Goal: Check status

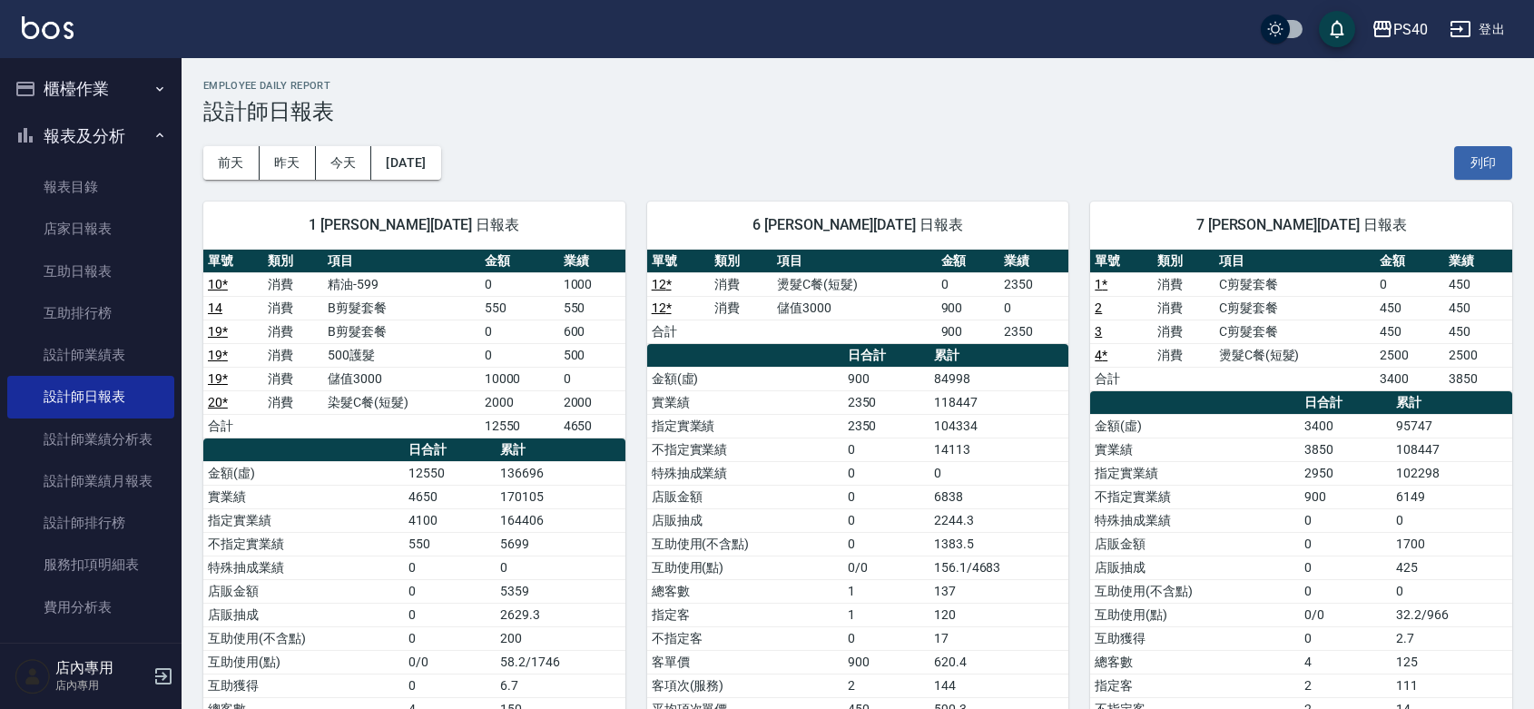
scroll to position [889, 0]
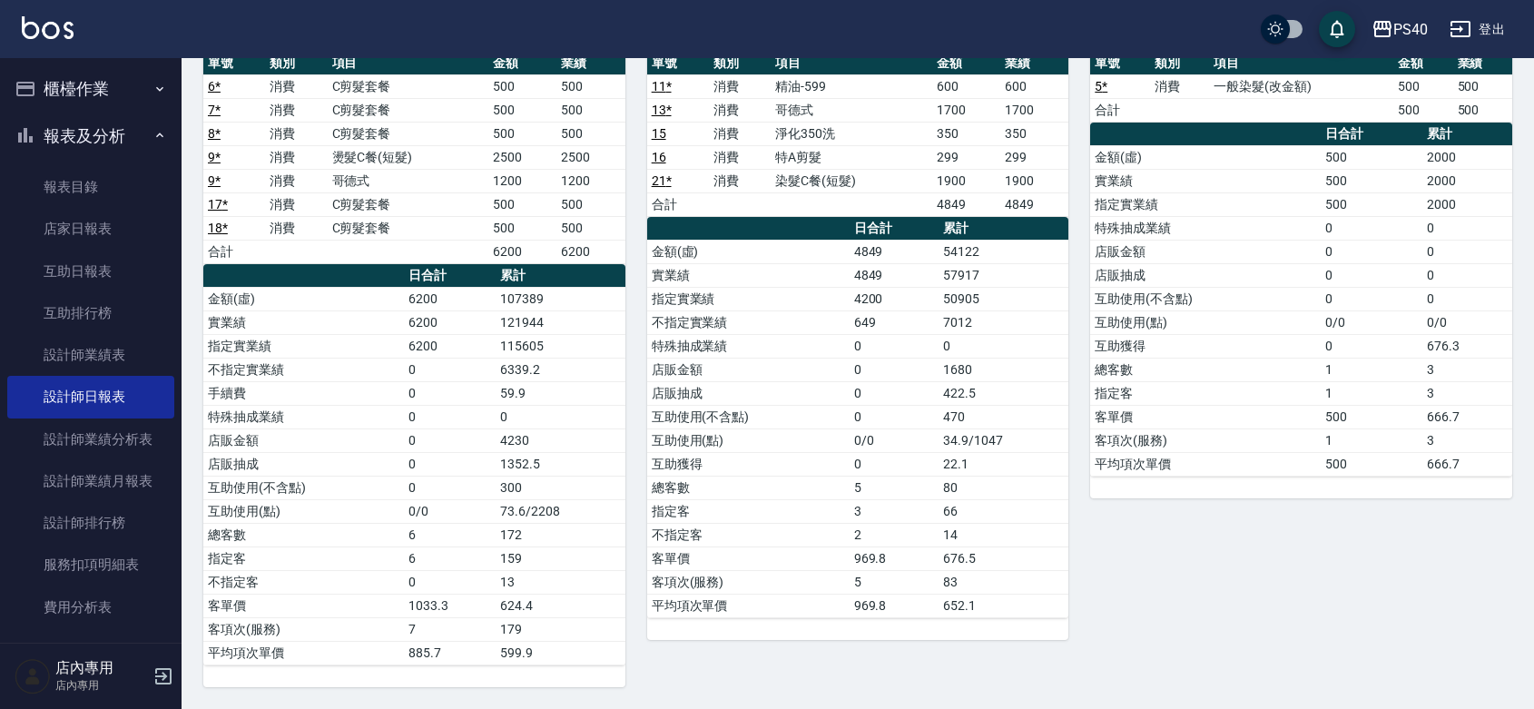
drag, startPoint x: 24, startPoint y: 676, endPoint x: 667, endPoint y: 449, distance: 682.2
click at [781, 493] on td "總客數" at bounding box center [748, 488] width 202 height 24
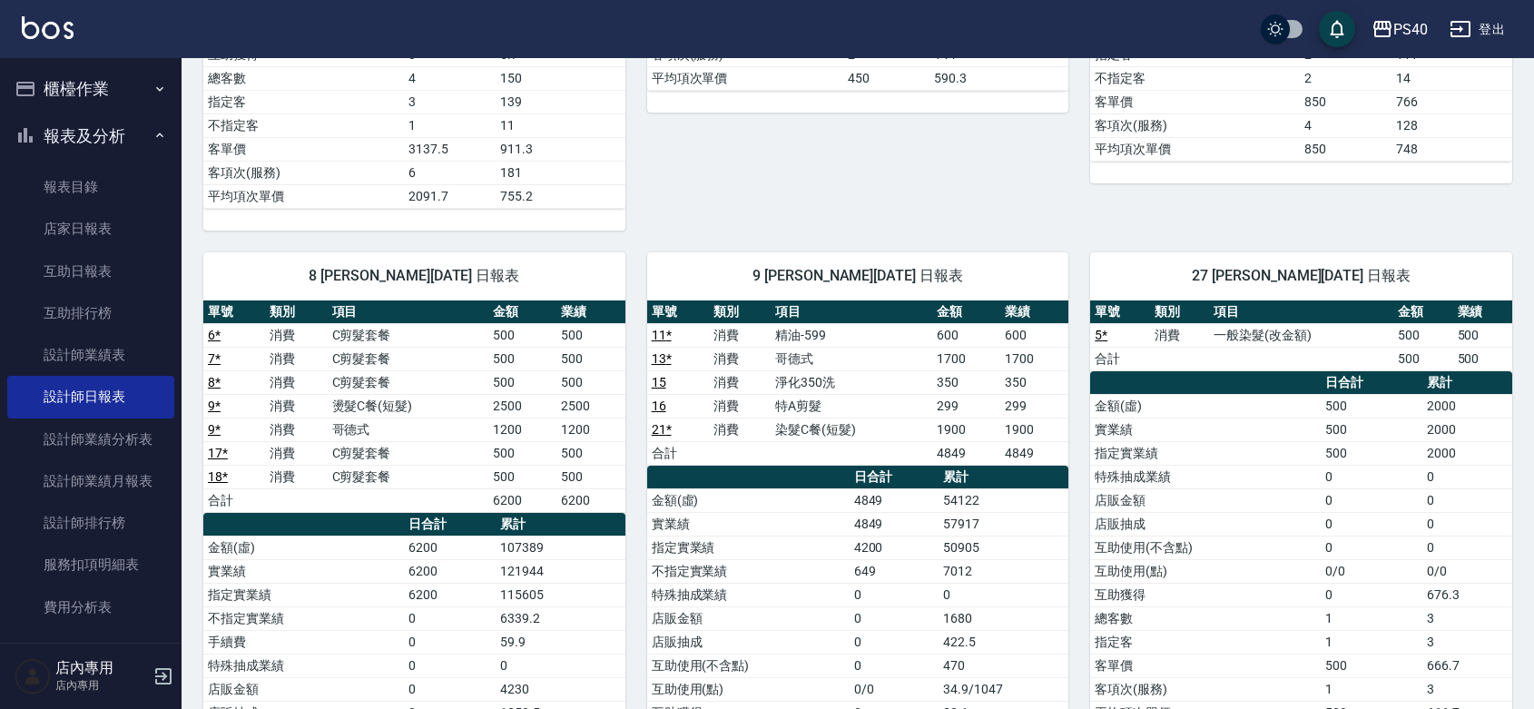
scroll to position [0, 0]
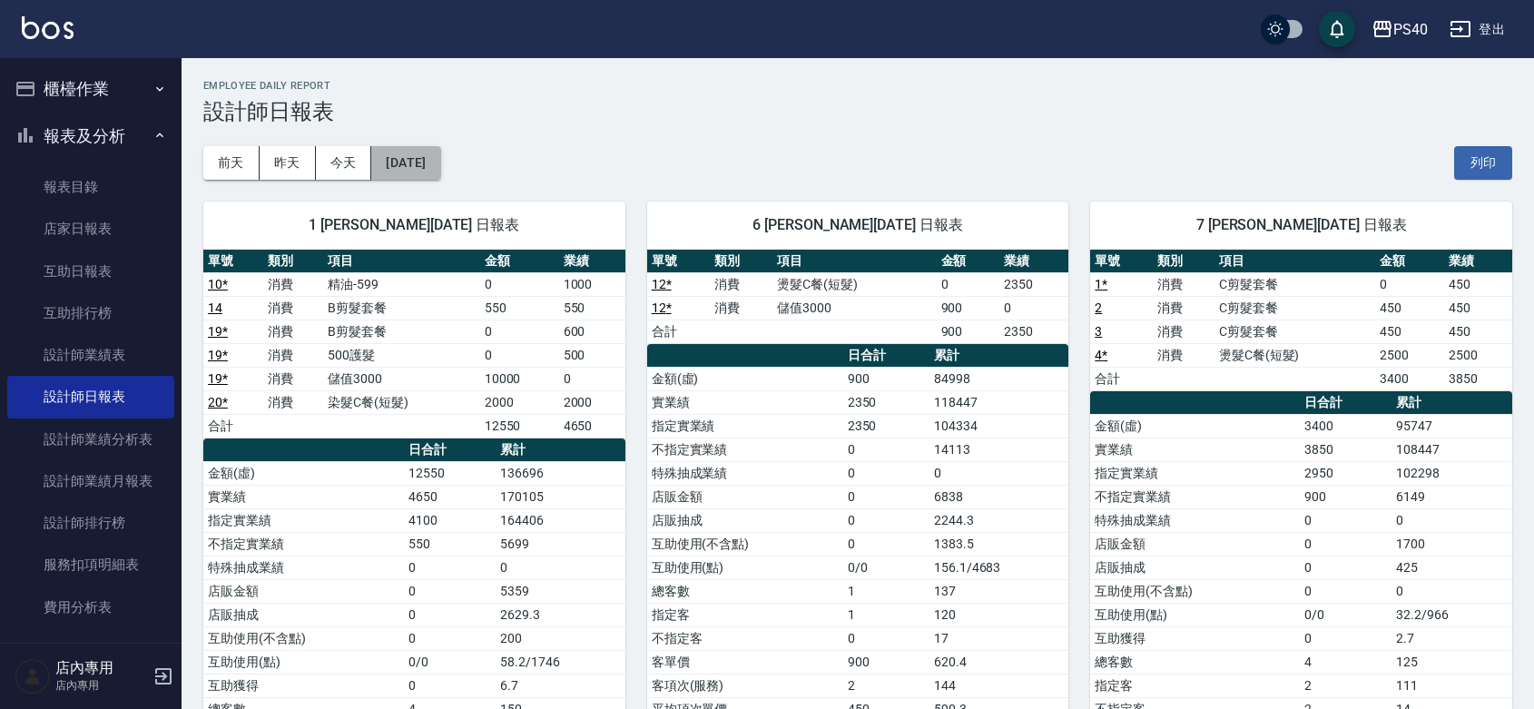
click at [440, 164] on button "[DATE]" at bounding box center [405, 163] width 69 height 34
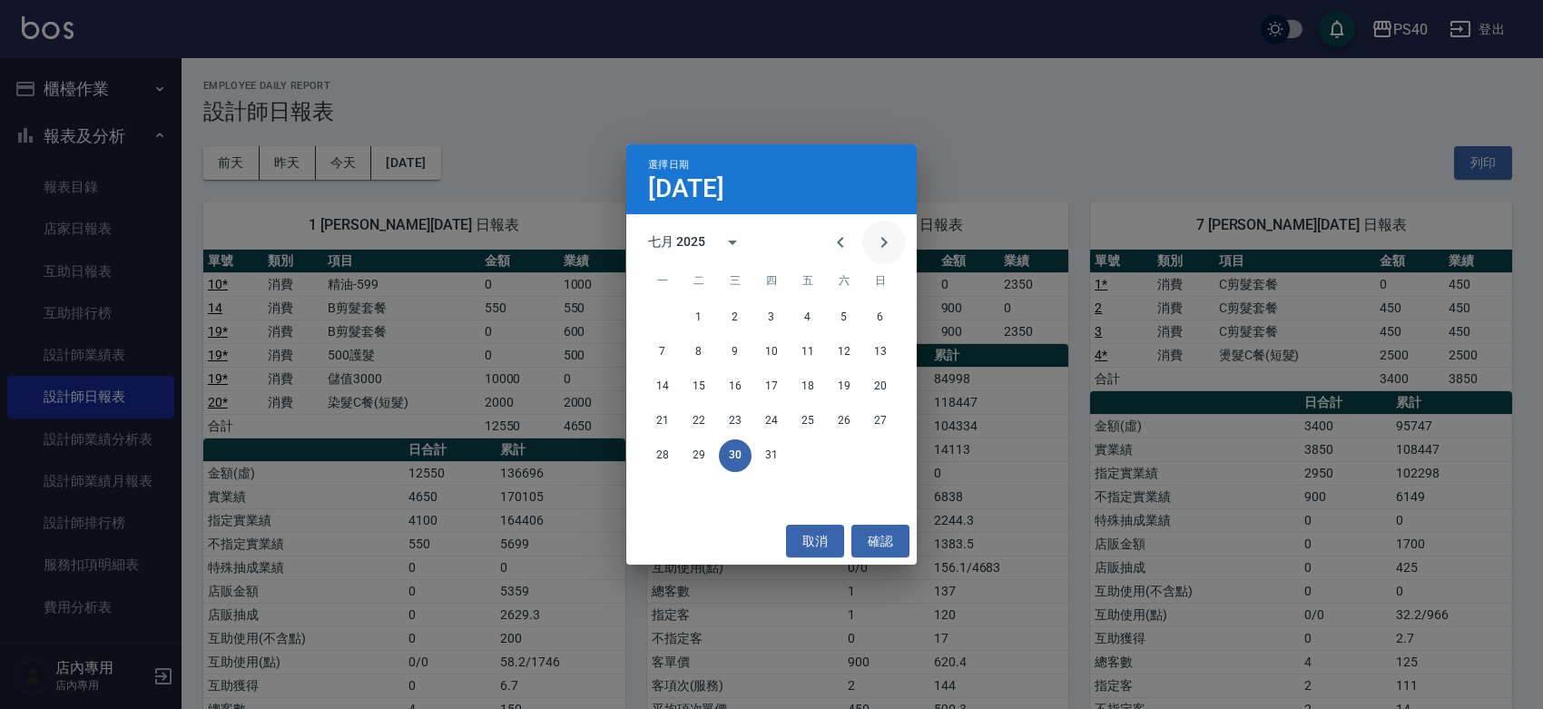
click at [878, 231] on icon "Next month" at bounding box center [884, 242] width 22 height 22
click at [672, 384] on button "11" at bounding box center [662, 386] width 33 height 33
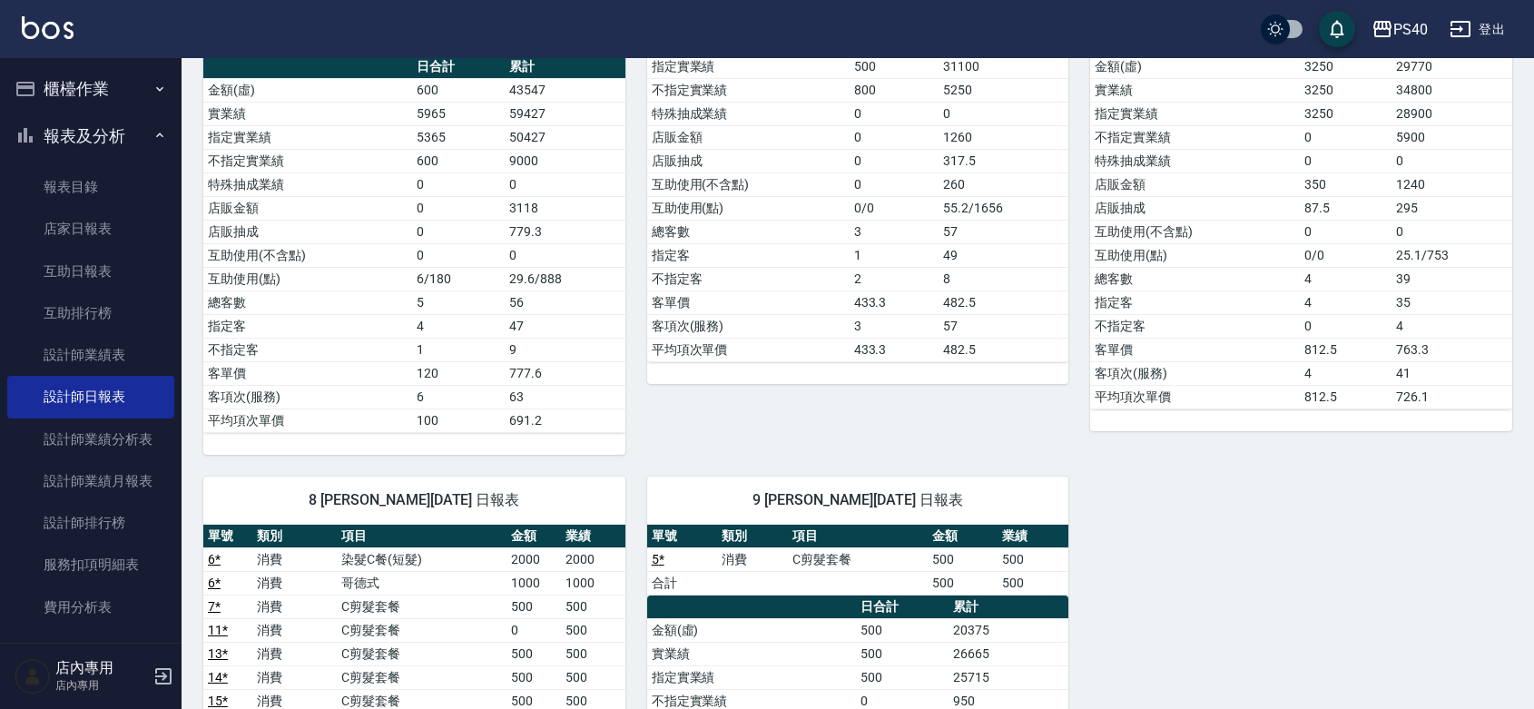
scroll to position [649, 0]
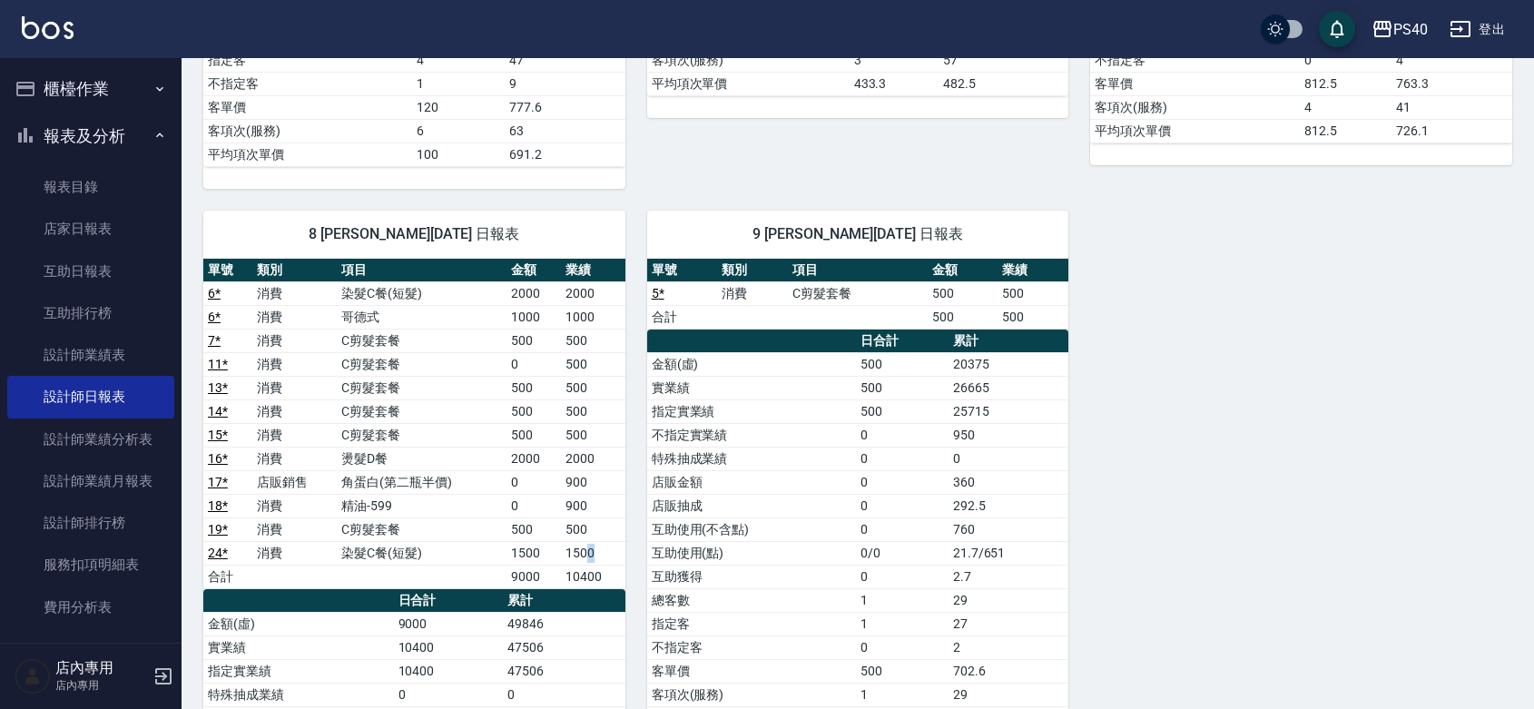
drag, startPoint x: 609, startPoint y: 561, endPoint x: 585, endPoint y: 554, distance: 24.7
click at [585, 554] on td "1500" at bounding box center [593, 553] width 64 height 24
drag, startPoint x: 585, startPoint y: 496, endPoint x: 576, endPoint y: 483, distance: 16.4
click at [576, 483] on tbody "6 * 消費 染髮C餐(短髮) 2000 2000 6 * 消費 哥德式 1000 1000 7 * 消費 C剪髮套餐 500 500 11 * 消費 C剪髮…" at bounding box center [414, 434] width 422 height 307
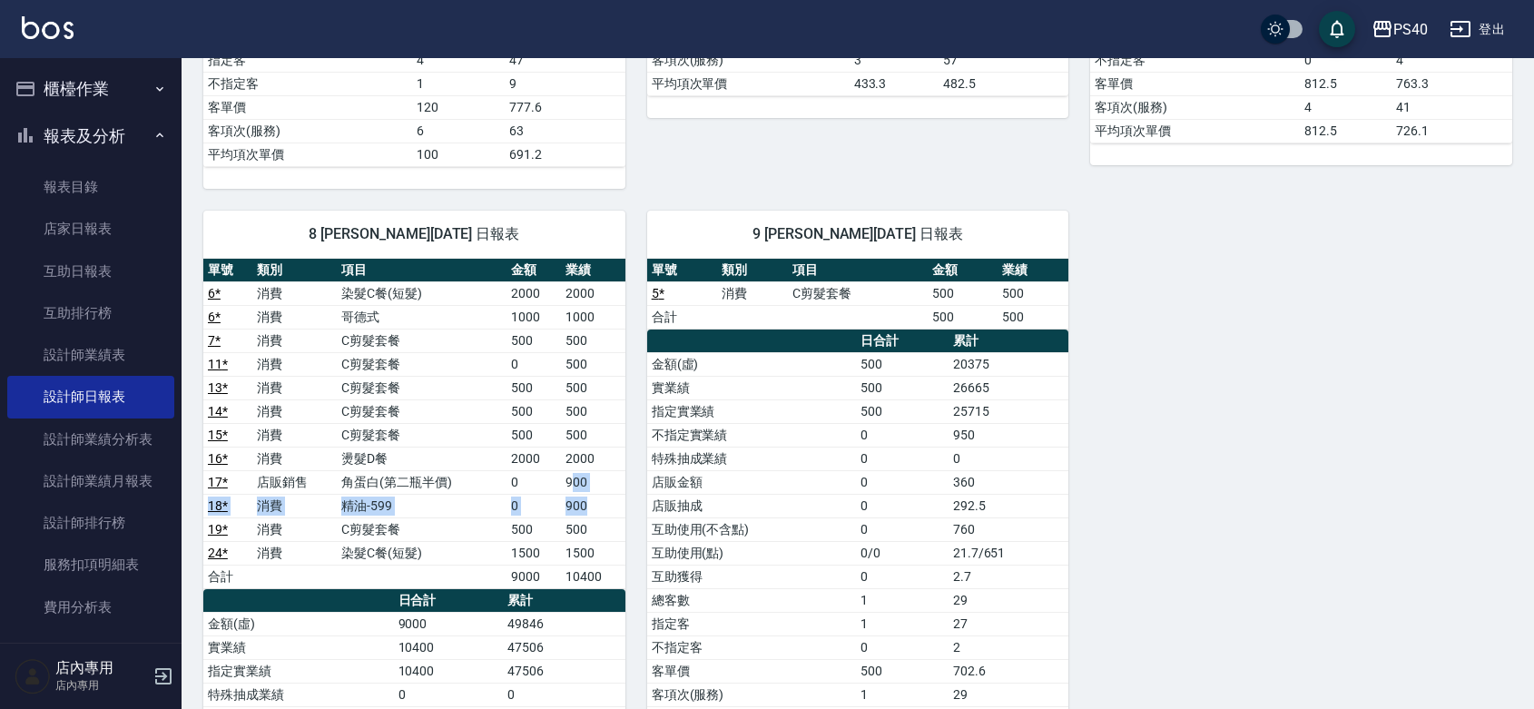
click at [576, 483] on td "900" at bounding box center [593, 482] width 64 height 24
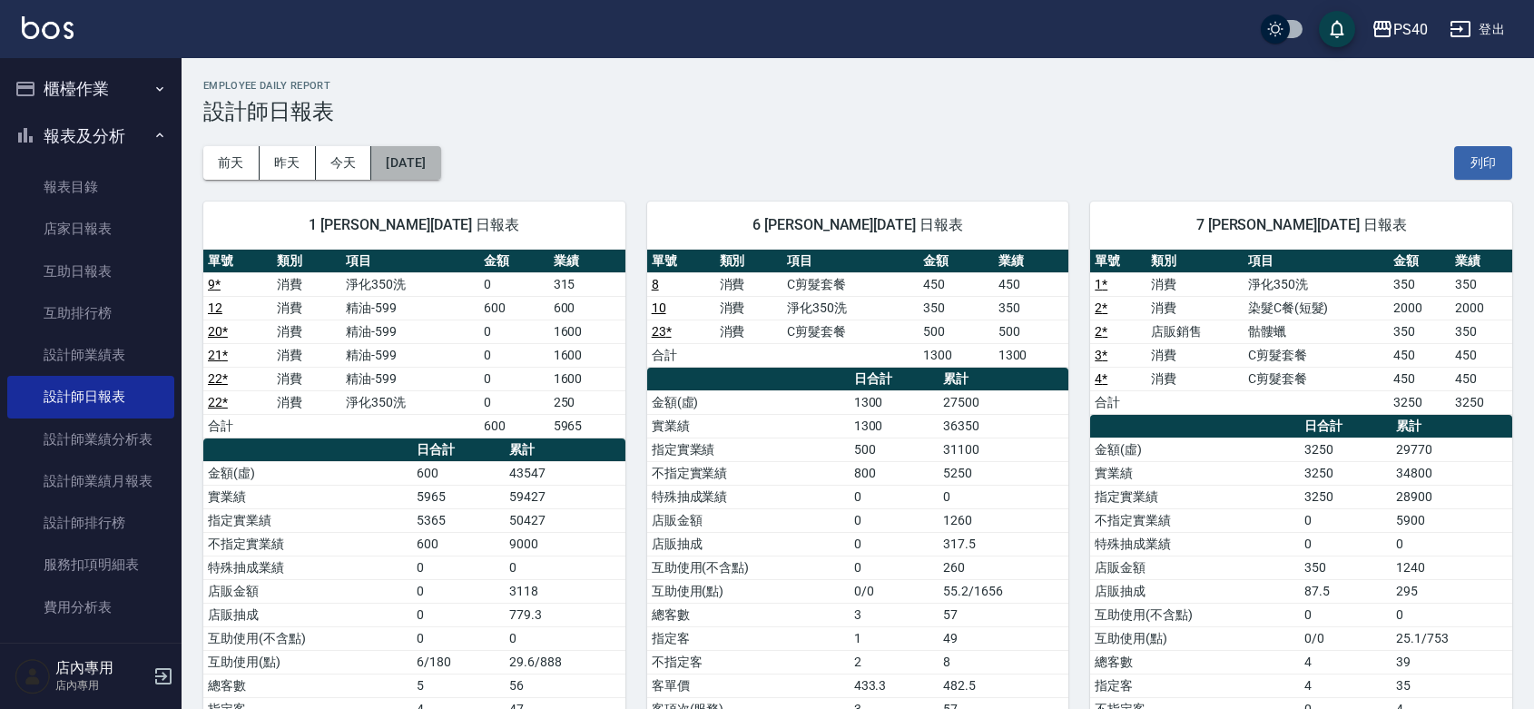
click at [440, 168] on button "[DATE]" at bounding box center [405, 163] width 69 height 34
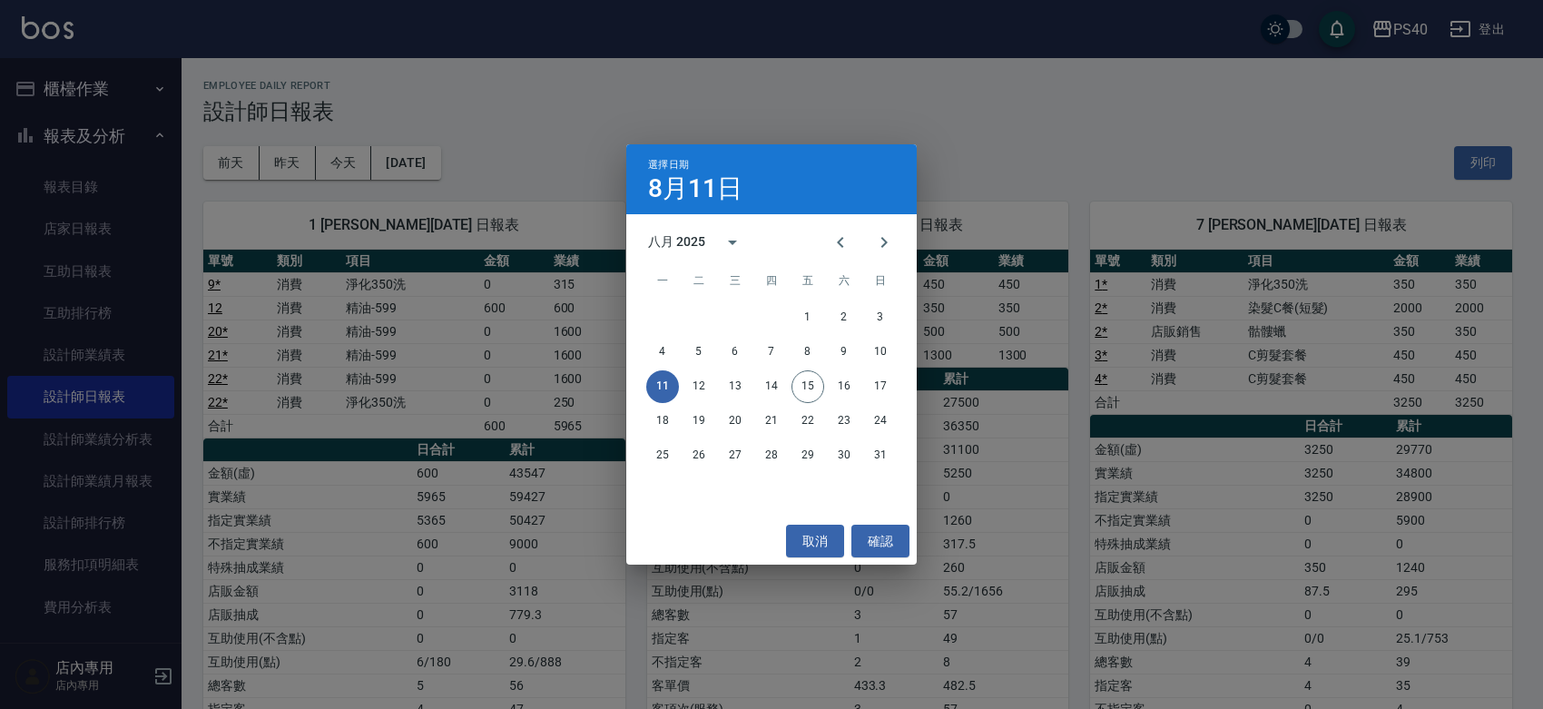
click at [587, 402] on div "選擇日期 [DATE] 八月 2025 一 二 三 四 五 六 日 1 2 3 4 5 6 7 8 9 10 11 12 13 14 15 16 17 18 …" at bounding box center [771, 354] width 1543 height 709
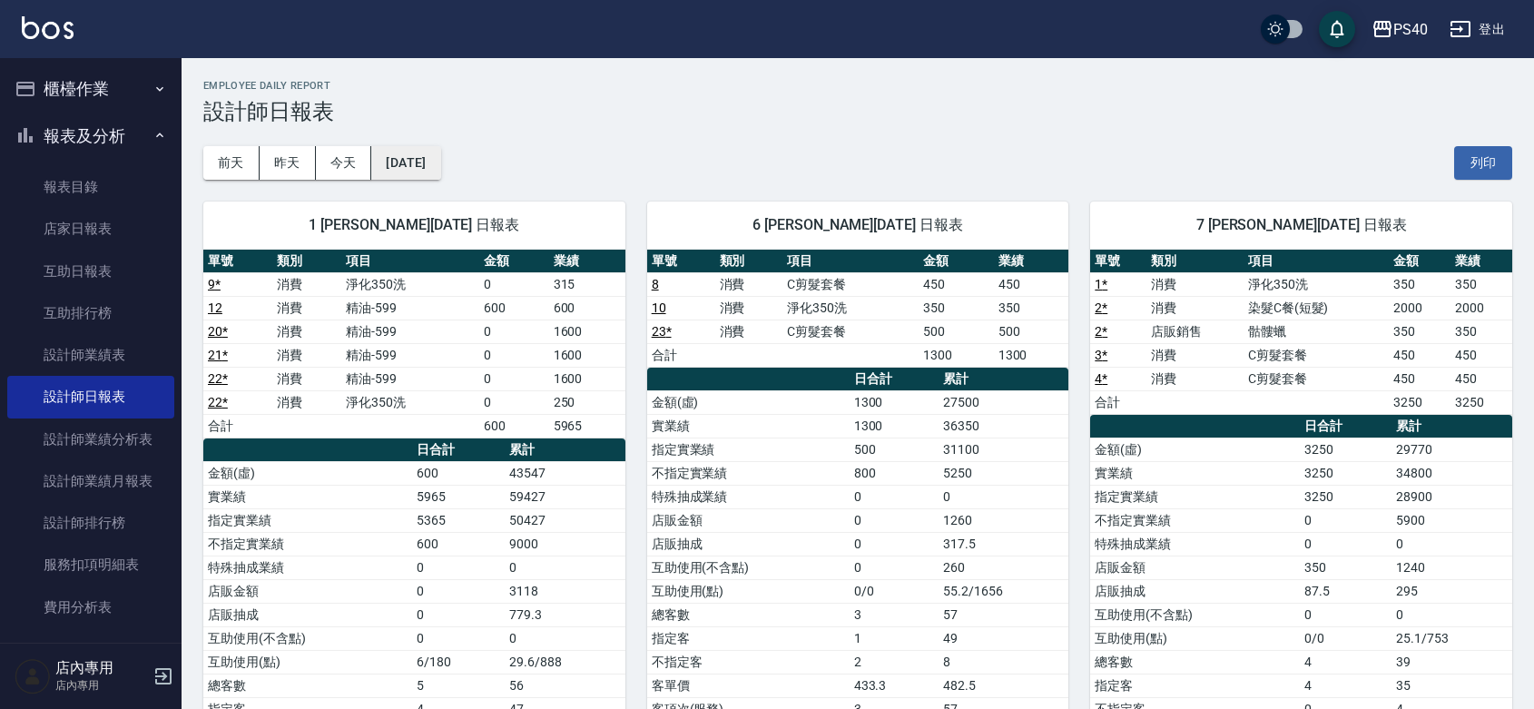
click at [440, 177] on button "[DATE]" at bounding box center [405, 163] width 69 height 34
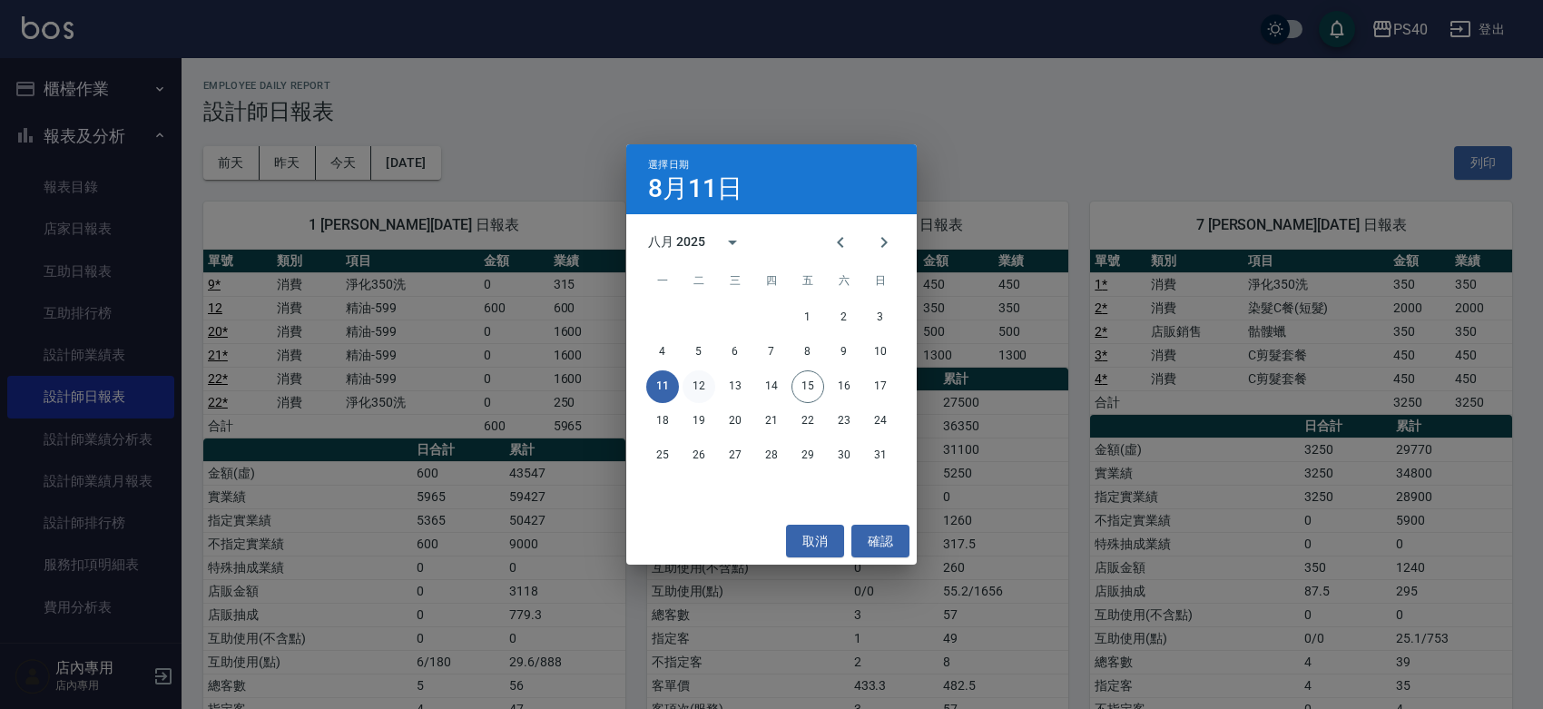
click at [697, 381] on button "12" at bounding box center [698, 386] width 33 height 33
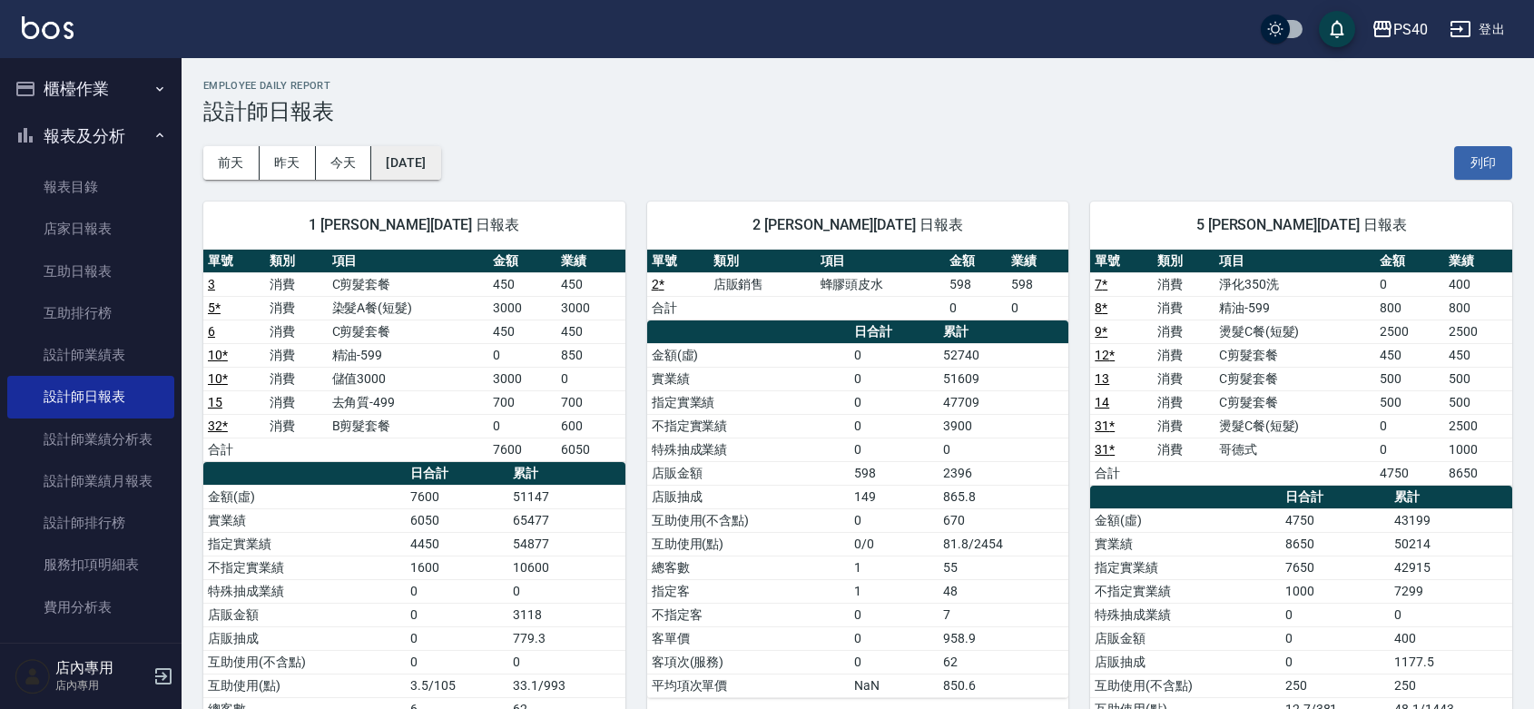
click at [440, 173] on button "[DATE]" at bounding box center [405, 163] width 69 height 34
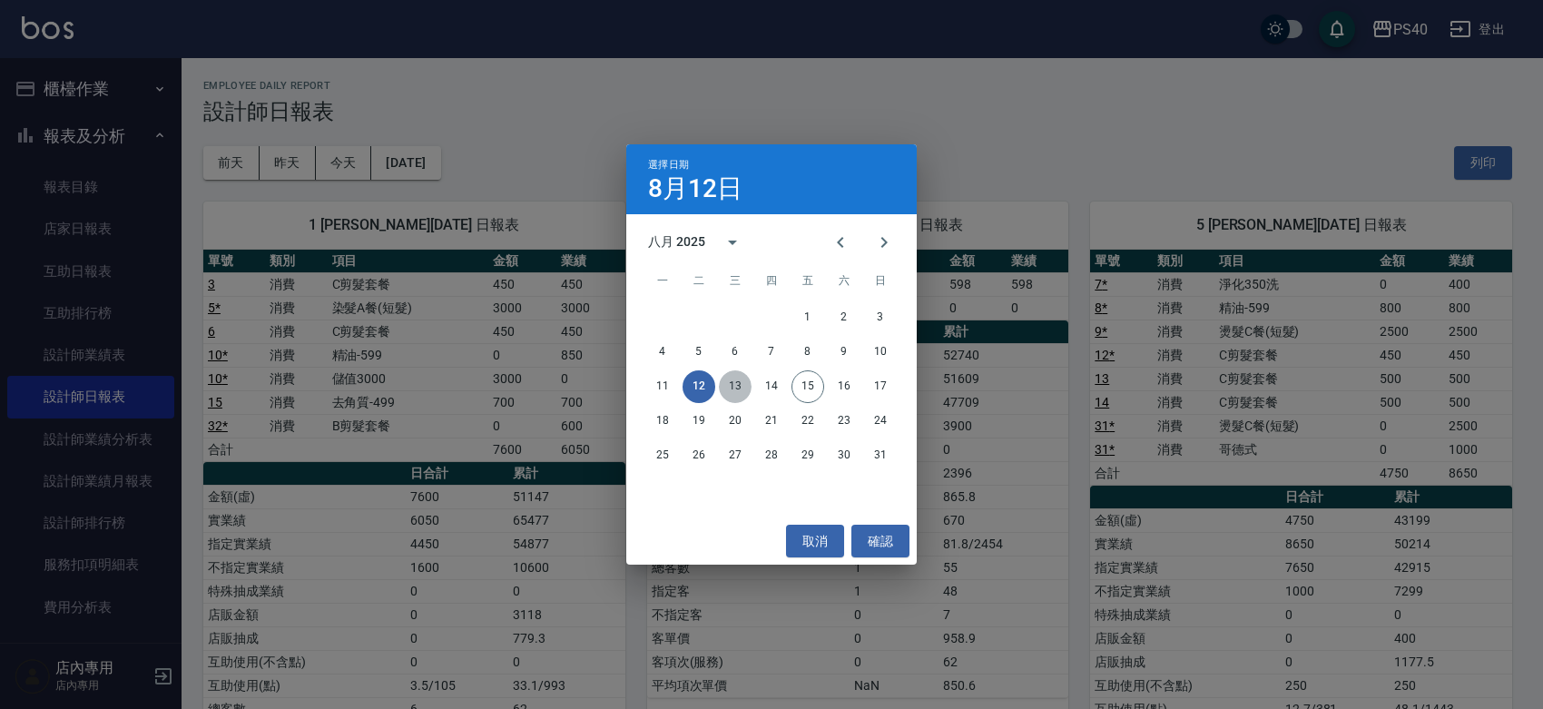
click at [729, 381] on button "13" at bounding box center [735, 386] width 33 height 33
